Goal: Information Seeking & Learning: Check status

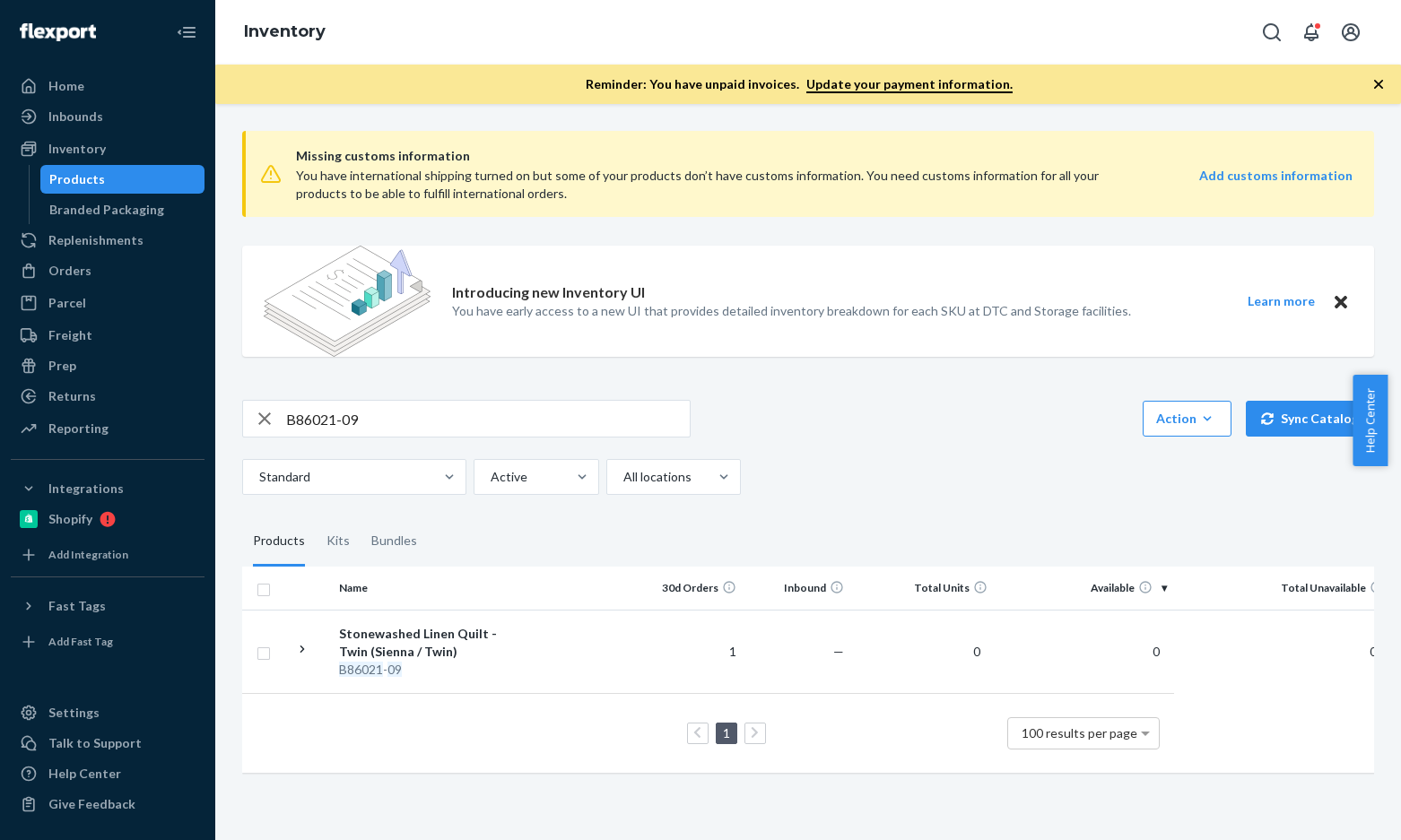
click at [372, 400] on div "B86021-09" at bounding box center [465, 418] width 448 height 38
click at [396, 413] on input "B86021-09" at bounding box center [488, 418] width 404 height 36
paste input "R61011-02"
type input "R61011-02"
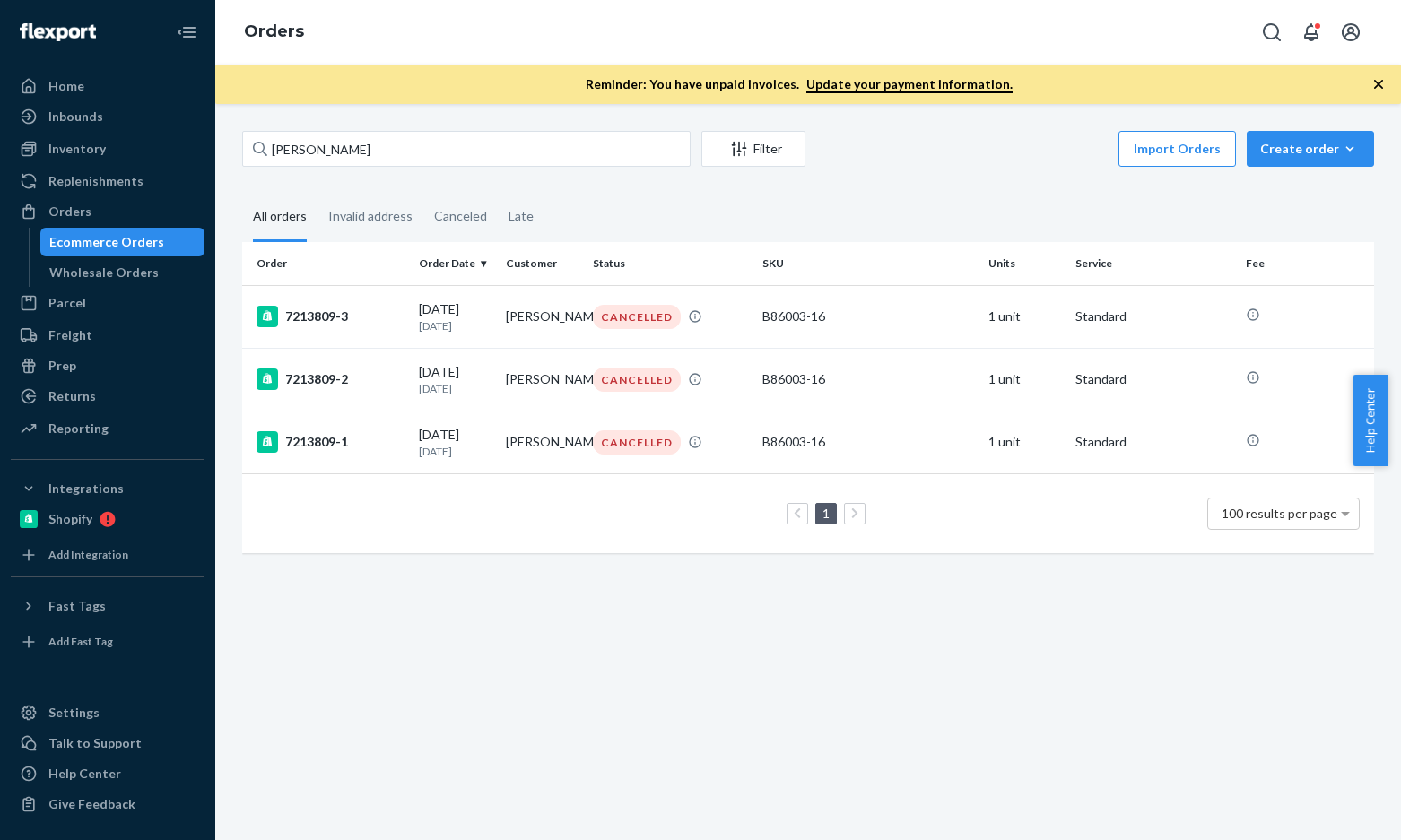
type input "[PERSON_NAME]"
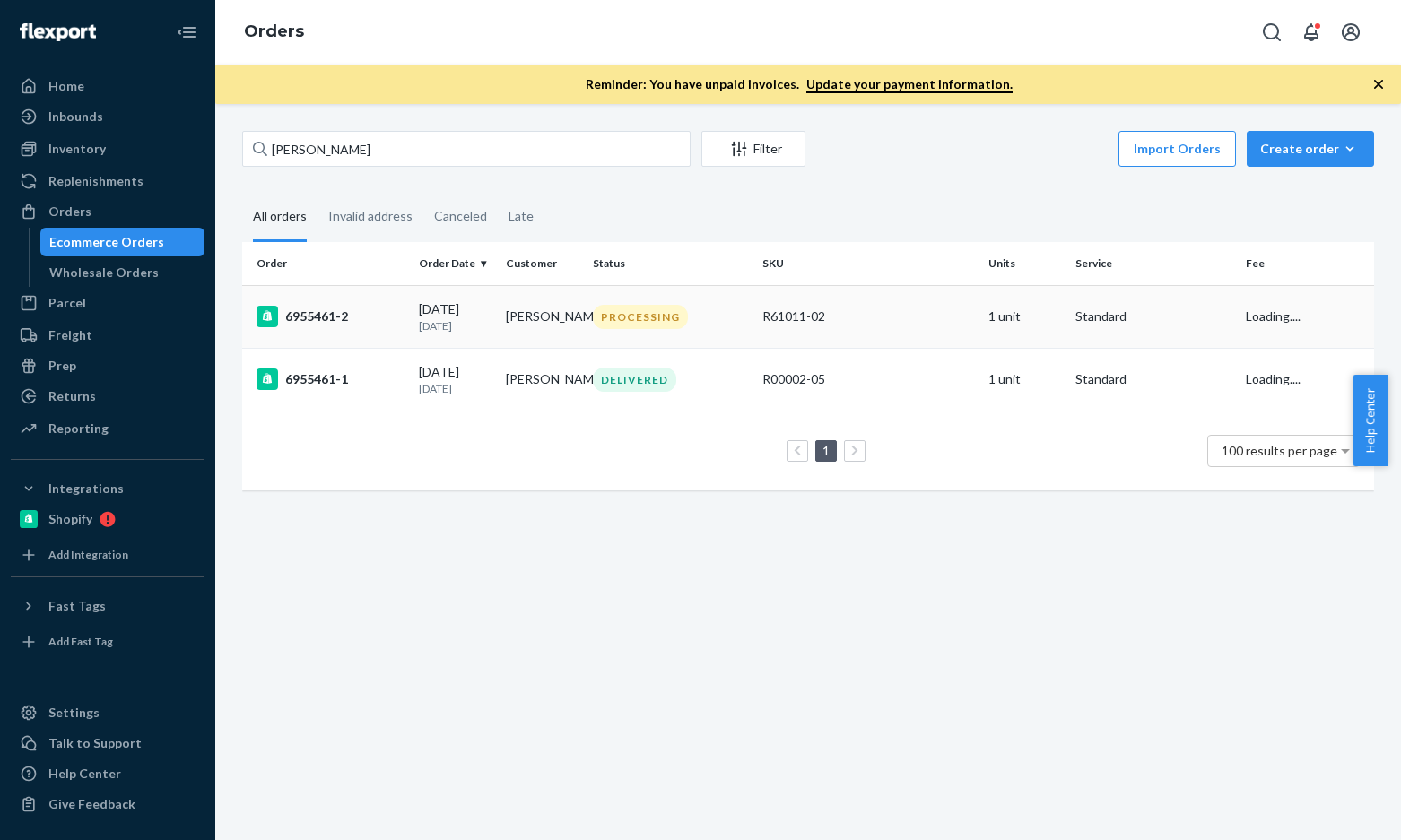
click at [296, 318] on div "6955461-2" at bounding box center [330, 316] width 148 height 21
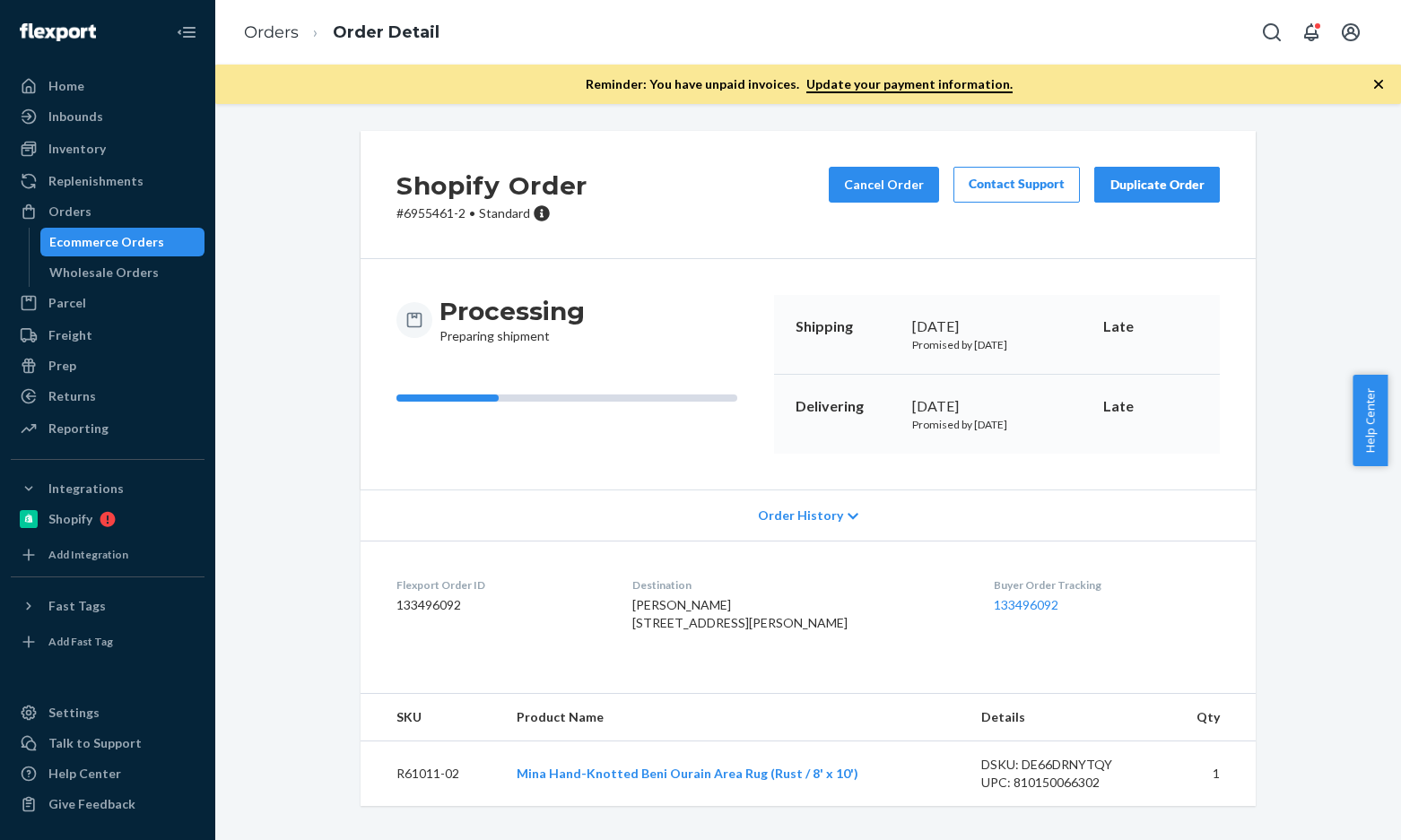
click at [275, 44] on li "Orders" at bounding box center [271, 33] width 55 height 23
click at [251, 24] on link "Orders" at bounding box center [271, 32] width 55 height 19
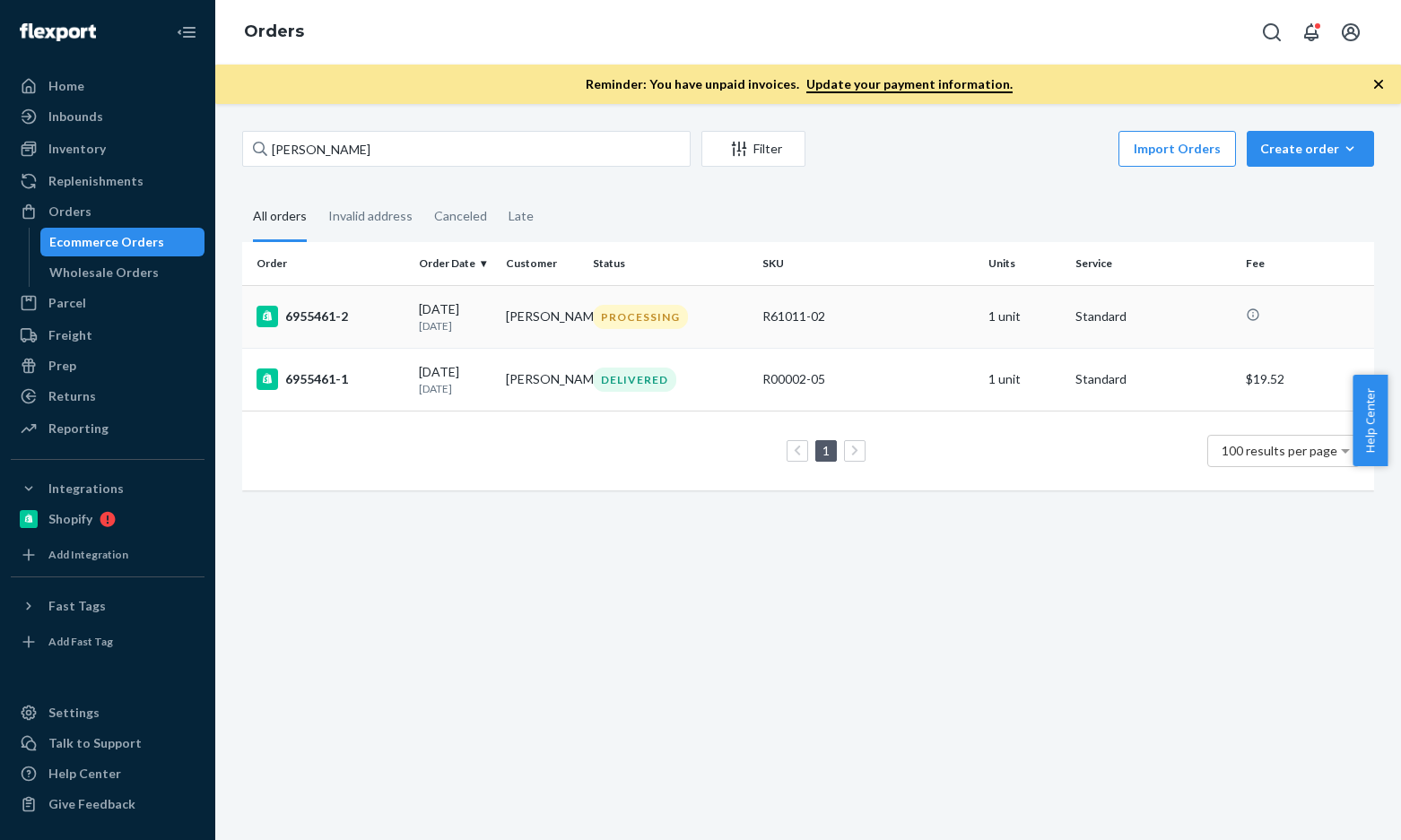
click at [416, 301] on td "[DATE] [DATE]" at bounding box center [455, 316] width 87 height 63
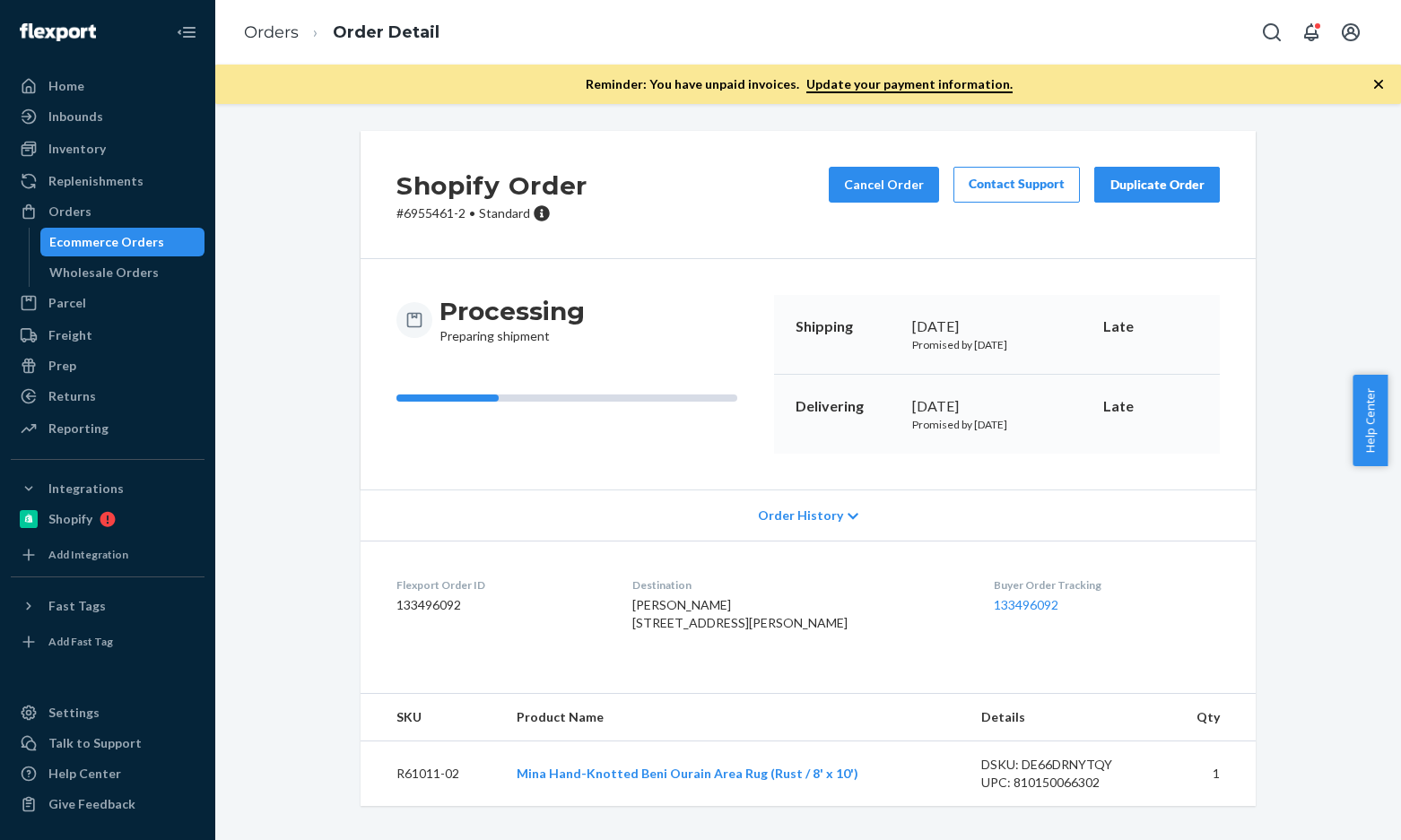
scroll to position [23, 0]
click at [280, 25] on link "Orders" at bounding box center [271, 32] width 55 height 19
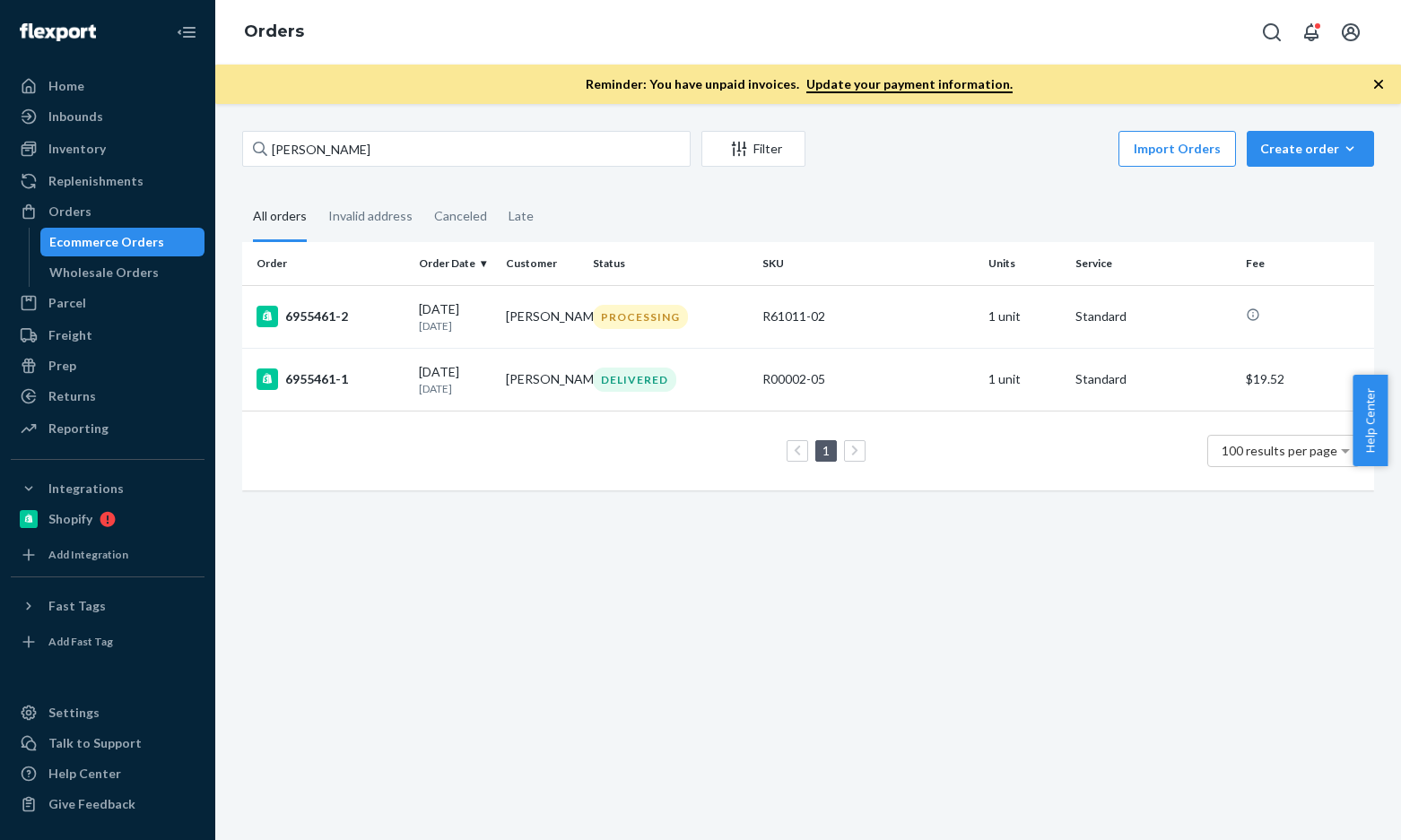
click at [349, 167] on div "[PERSON_NAME] Filter Import Orders Create order Ecommerce order Removal order" at bounding box center [807, 151] width 1132 height 40
click at [471, 150] on input "[PERSON_NAME]" at bounding box center [465, 148] width 448 height 36
paste input "[PERSON_NAME]"
type input "[PERSON_NAME]"
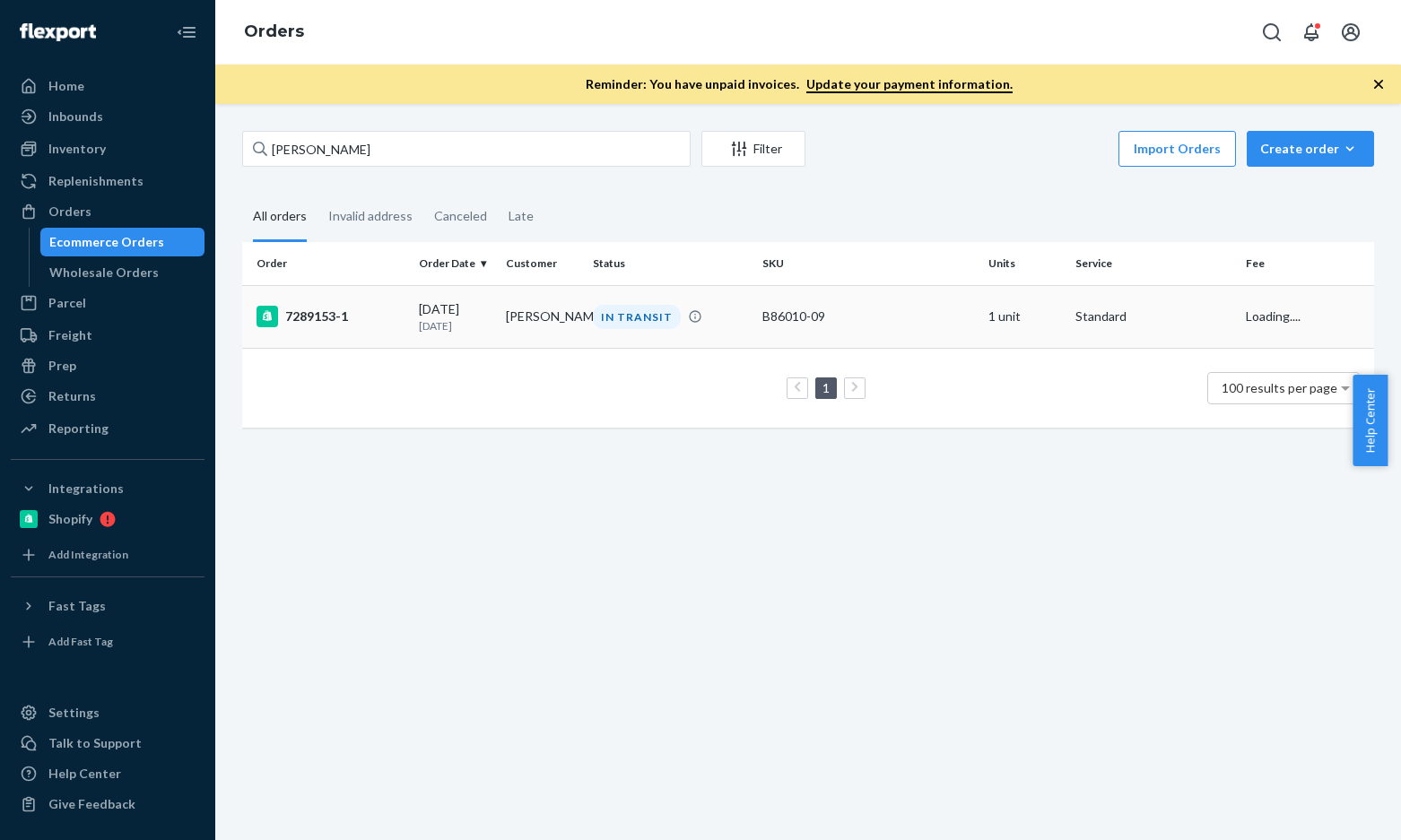
click at [304, 317] on div "7289153-1" at bounding box center [330, 316] width 148 height 21
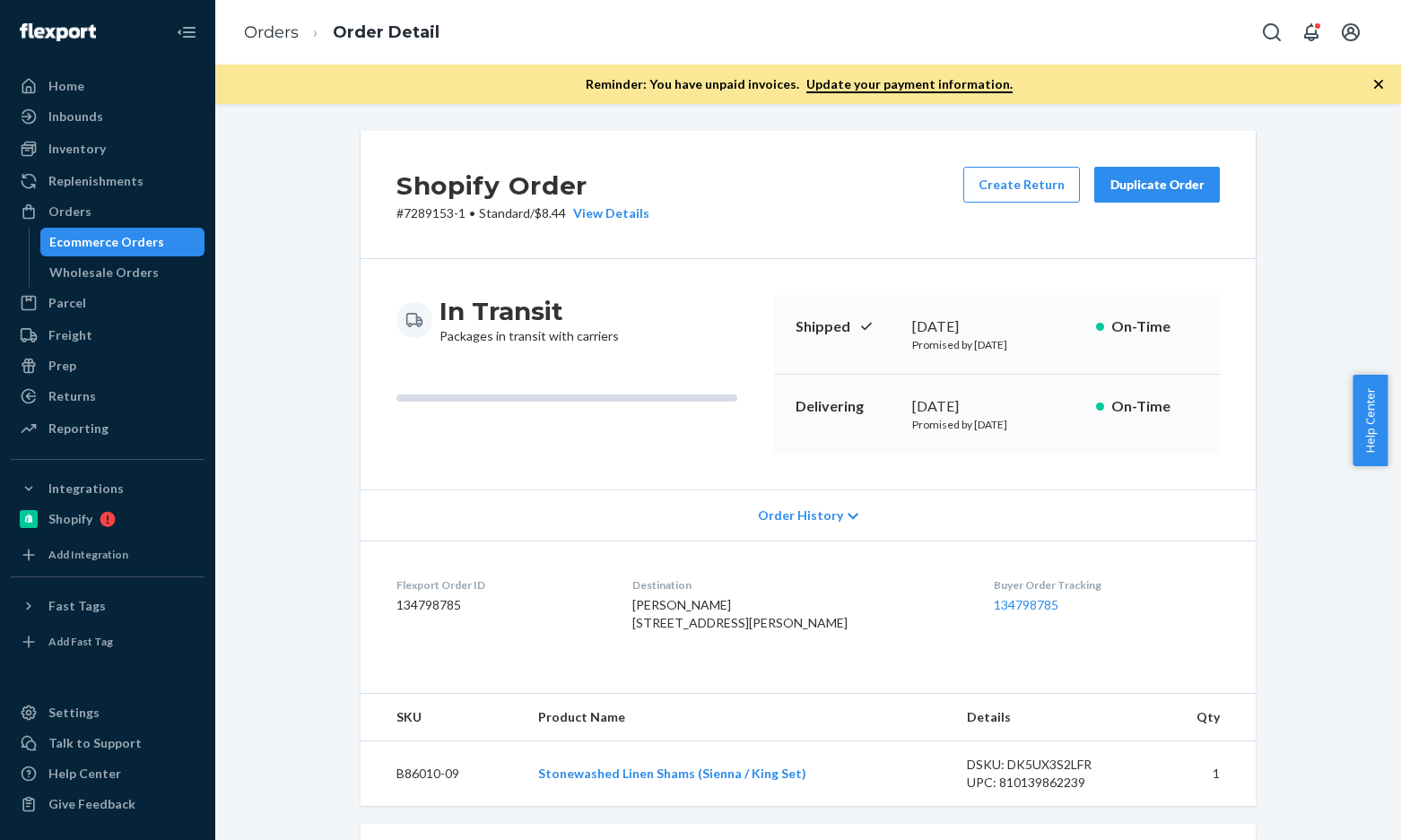
click at [273, 43] on li "Orders" at bounding box center [271, 33] width 55 height 23
click at [283, 36] on link "Orders" at bounding box center [271, 32] width 55 height 19
